Goal: Information Seeking & Learning: Learn about a topic

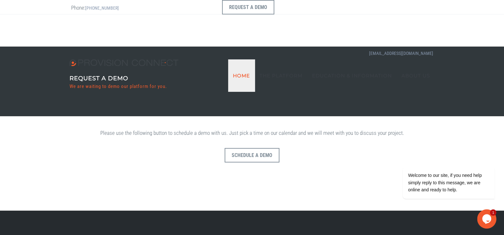
click at [241, 59] on link "Home" at bounding box center [241, 75] width 27 height 32
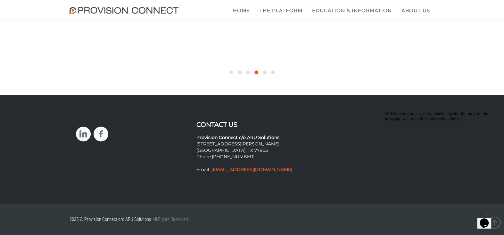
scroll to position [2542, 0]
click at [0, 0] on b "What is a punchout?" at bounding box center [0, 0] width 0 height 0
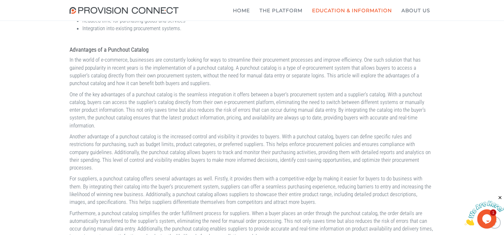
scroll to position [278, 0]
click at [0, 0] on b "Blanket PO Module" at bounding box center [0, 0] width 0 height 0
